Goal: Transaction & Acquisition: Purchase product/service

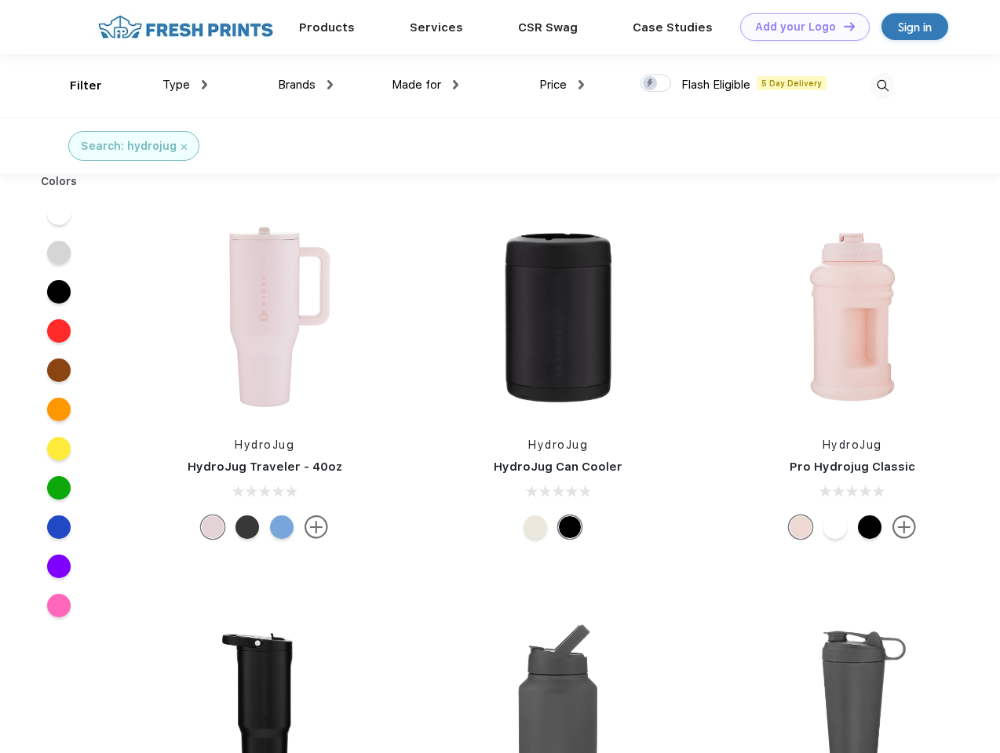
click at [799, 27] on link "Add your Logo Design Tool" at bounding box center [804, 26] width 129 height 27
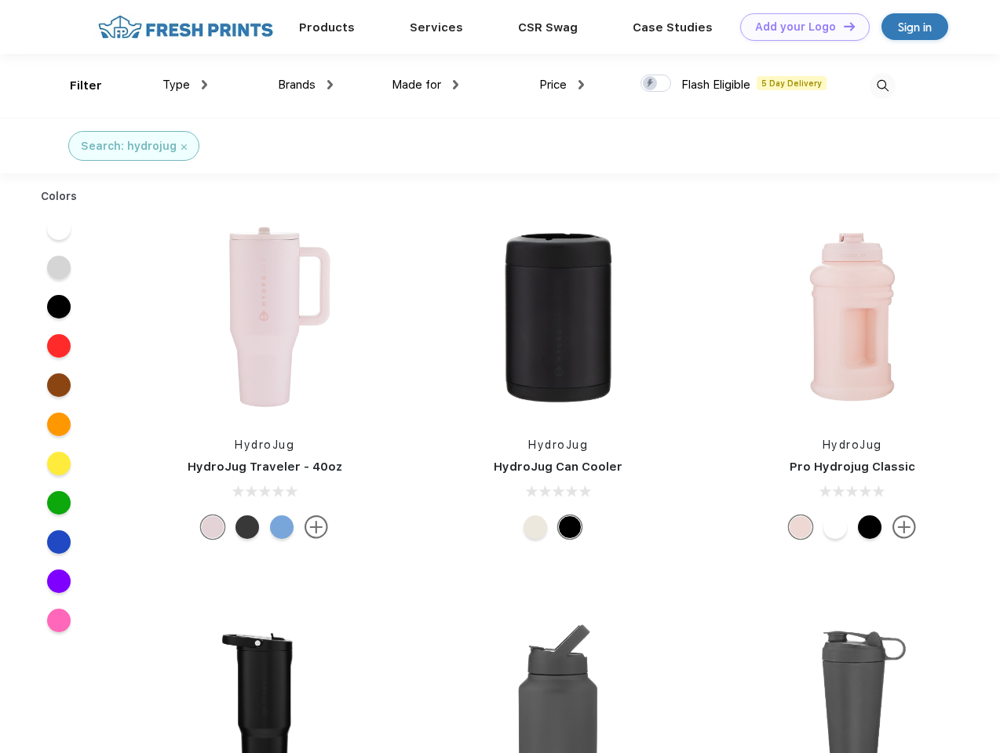
click at [0, 0] on div "Design Tool" at bounding box center [0, 0] width 0 height 0
click at [842, 26] on link "Add your Logo Design Tool" at bounding box center [804, 26] width 129 height 27
click at [75, 86] on div "Filter" at bounding box center [86, 86] width 32 height 18
click at [185, 85] on span "Type" at bounding box center [175, 85] width 27 height 14
click at [305, 85] on span "Brands" at bounding box center [297, 85] width 38 height 14
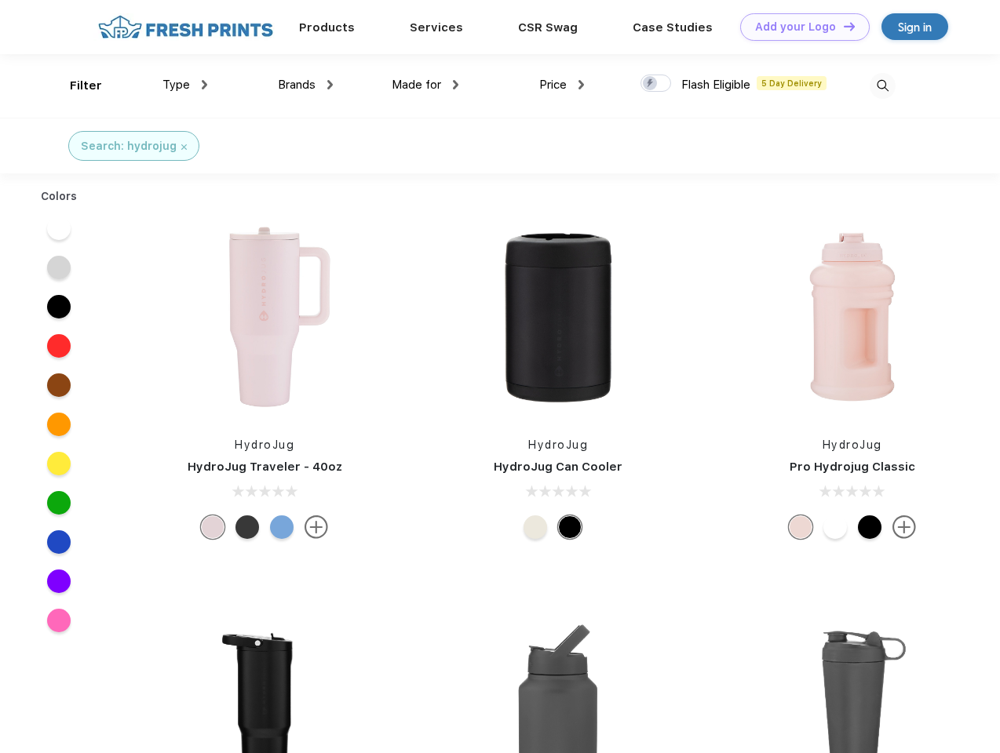
click at [425, 85] on span "Made for" at bounding box center [416, 85] width 49 height 14
click at [562, 85] on span "Price" at bounding box center [552, 85] width 27 height 14
click at [656, 84] on div at bounding box center [655, 83] width 31 height 17
click at [651, 84] on input "checkbox" at bounding box center [645, 79] width 10 height 10
click at [882, 86] on img at bounding box center [882, 86] width 26 height 26
